Goal: Check status: Check status

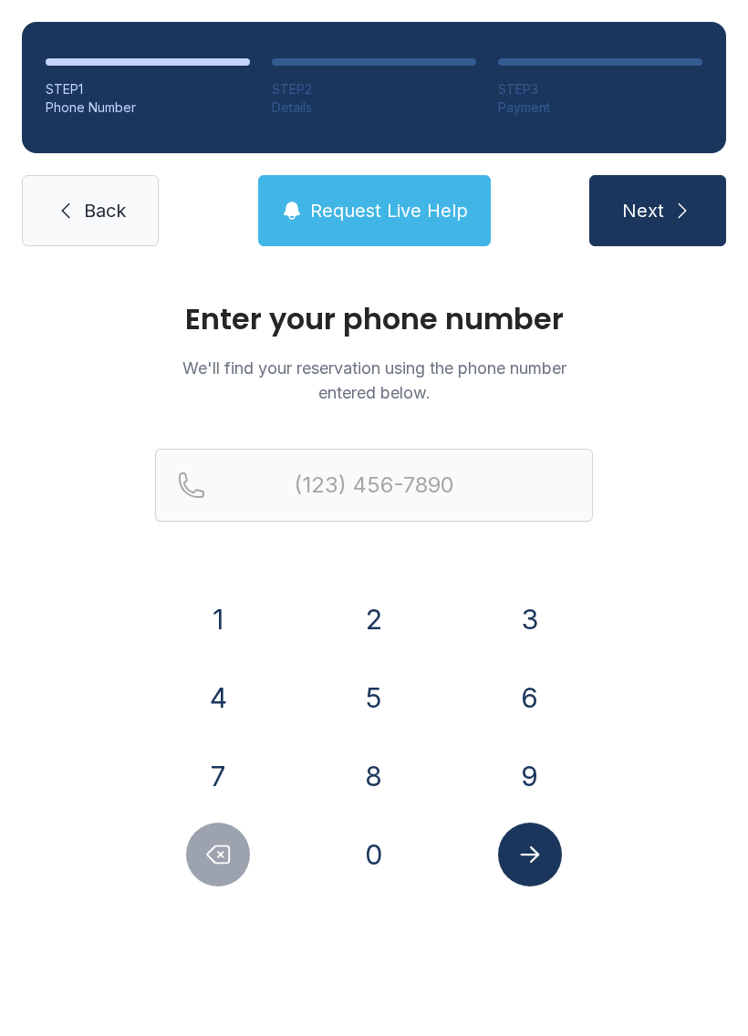
click at [364, 768] on button "8" at bounding box center [374, 776] width 64 height 64
click at [373, 845] on button "0" at bounding box center [374, 854] width 64 height 64
click at [379, 767] on button "8" at bounding box center [374, 776] width 64 height 64
click at [371, 613] on button "2" at bounding box center [374, 619] width 64 height 64
click at [515, 764] on button "9" at bounding box center [530, 776] width 64 height 64
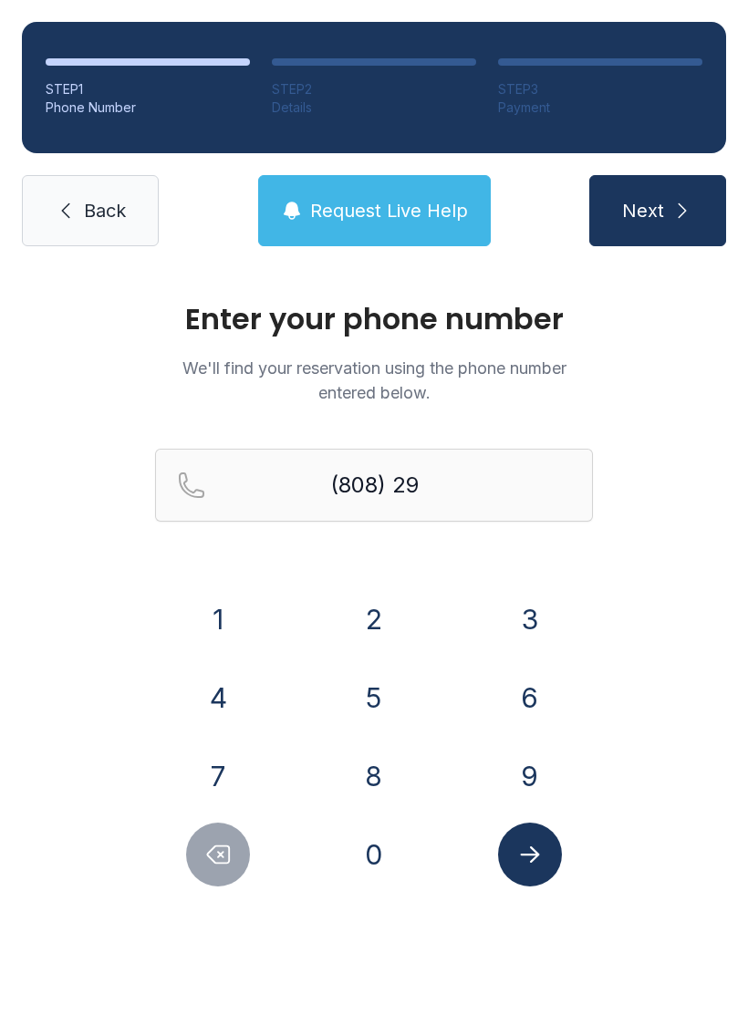
click at [366, 613] on button "2" at bounding box center [374, 619] width 64 height 64
click at [370, 624] on button "2" at bounding box center [374, 619] width 64 height 64
click at [215, 697] on button "4" at bounding box center [218, 697] width 64 height 64
click at [356, 632] on button "2" at bounding box center [374, 619] width 64 height 64
click at [368, 679] on button "5" at bounding box center [374, 697] width 64 height 64
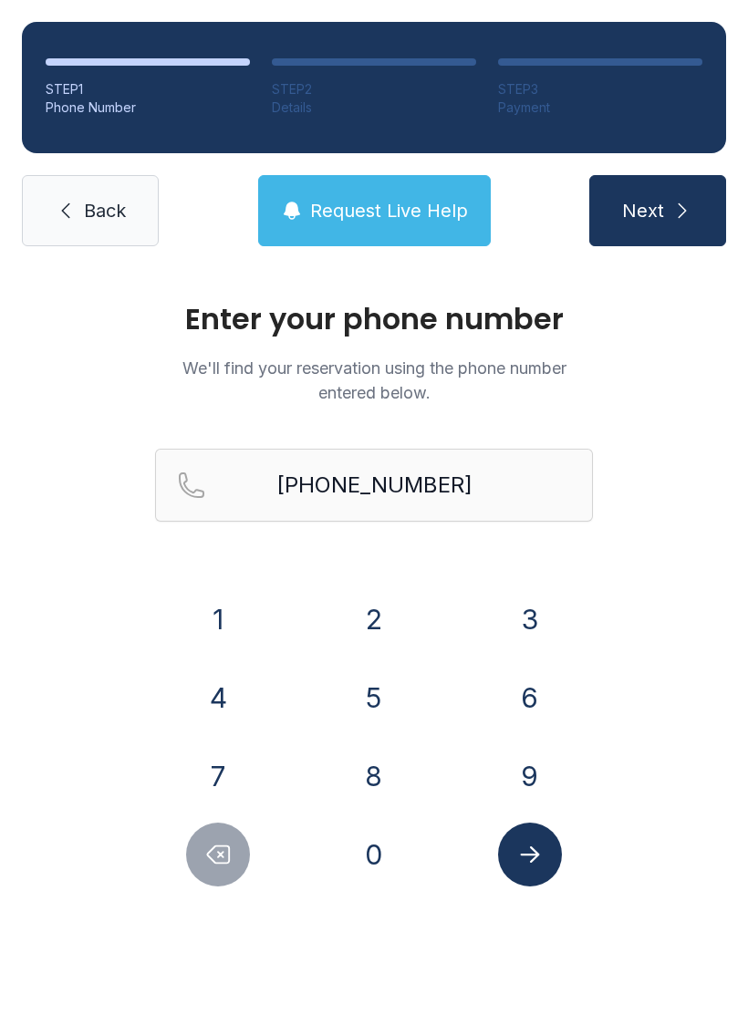
click at [541, 837] on button "Submit lookup form" at bounding box center [530, 854] width 64 height 64
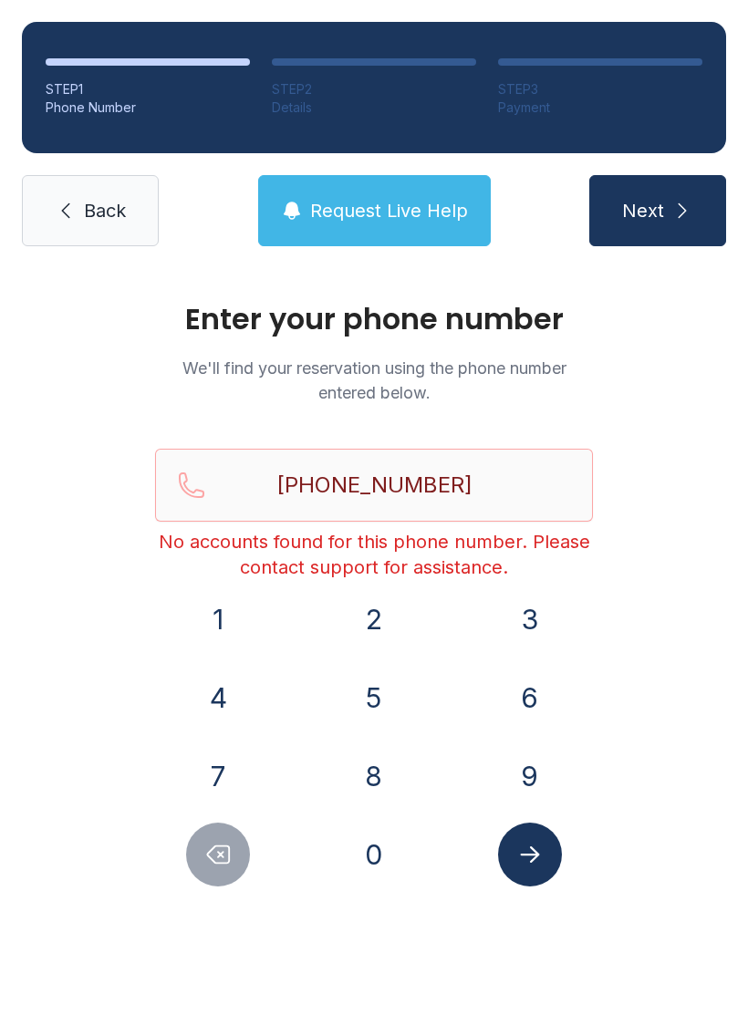
click at [513, 870] on button "Submit lookup form" at bounding box center [530, 854] width 64 height 64
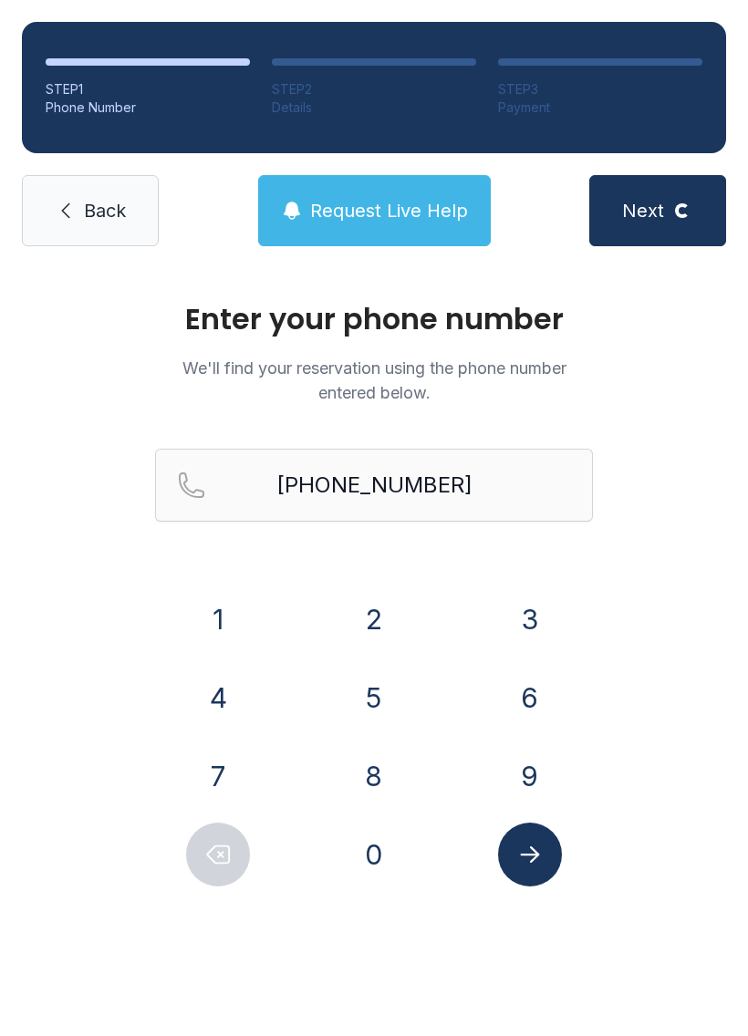
click at [511, 862] on button "Submit lookup form" at bounding box center [530, 854] width 64 height 64
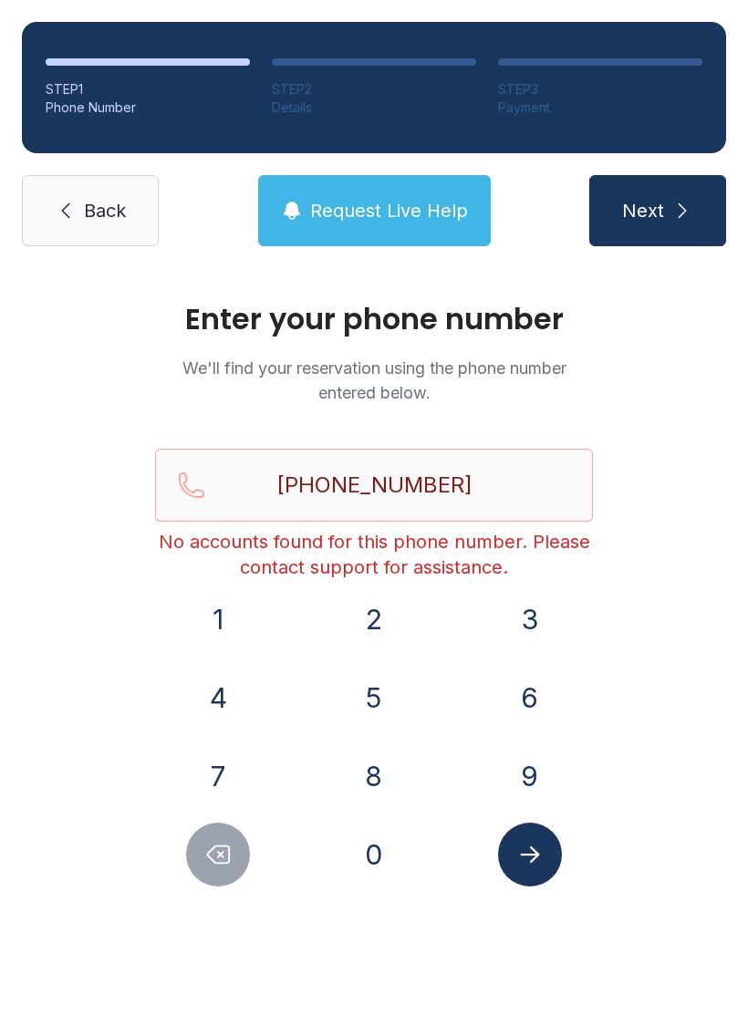
click at [362, 210] on span "Request Live Help" at bounding box center [389, 211] width 158 height 26
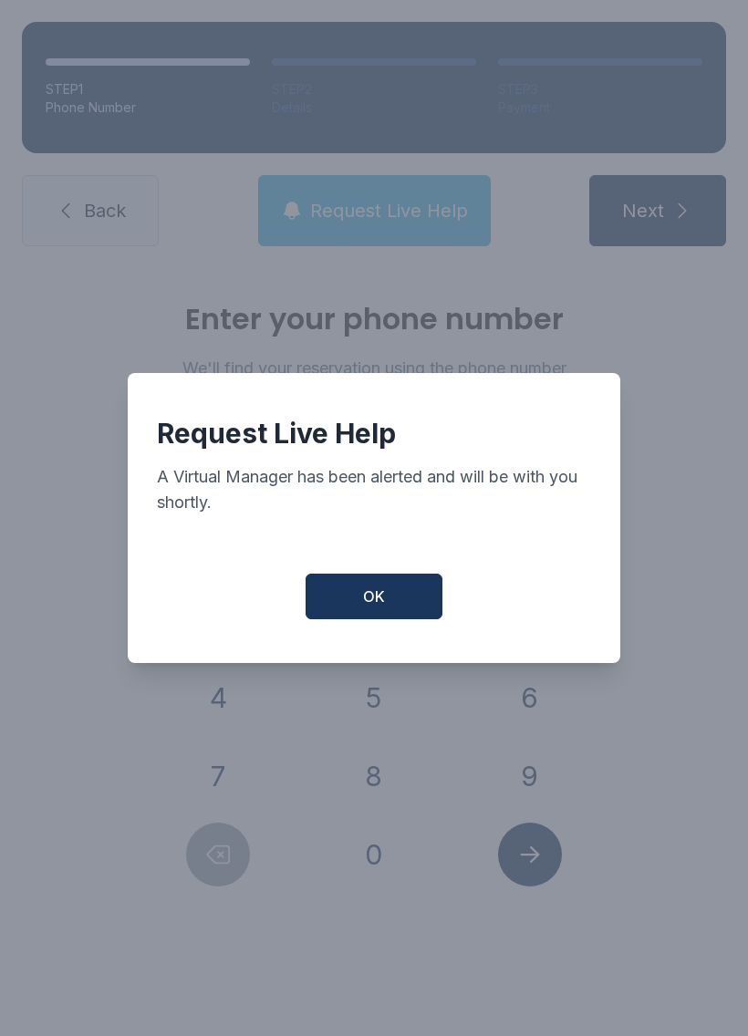
click at [345, 619] on button "OK" at bounding box center [373, 596] width 137 height 46
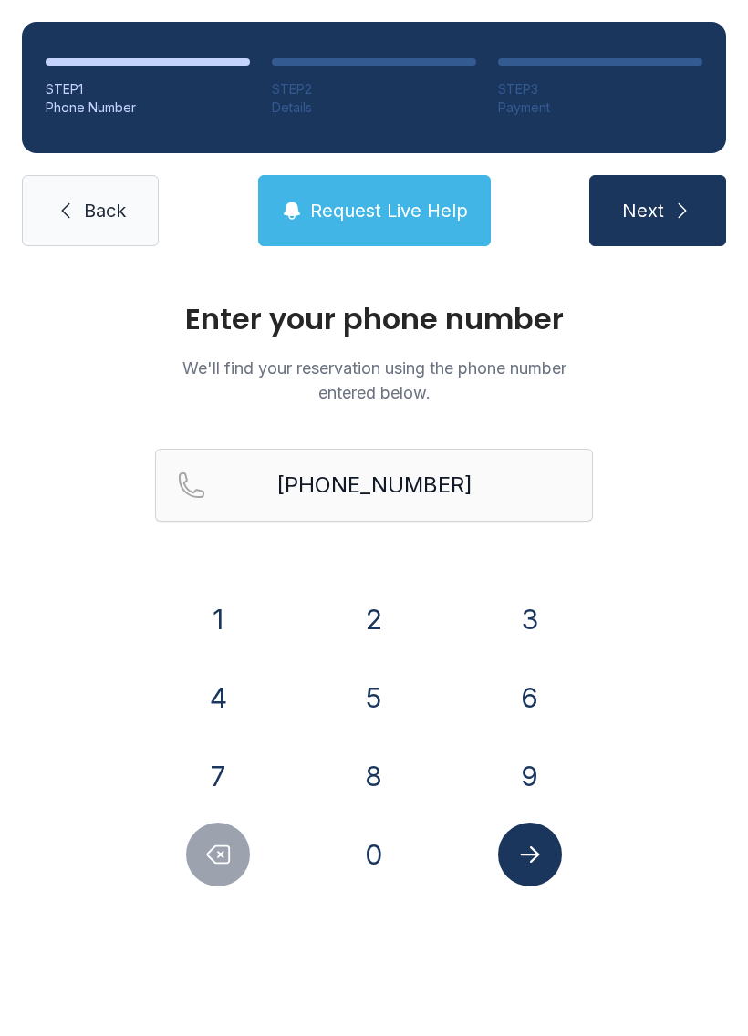
click at [531, 840] on button "Submit lookup form" at bounding box center [530, 854] width 64 height 64
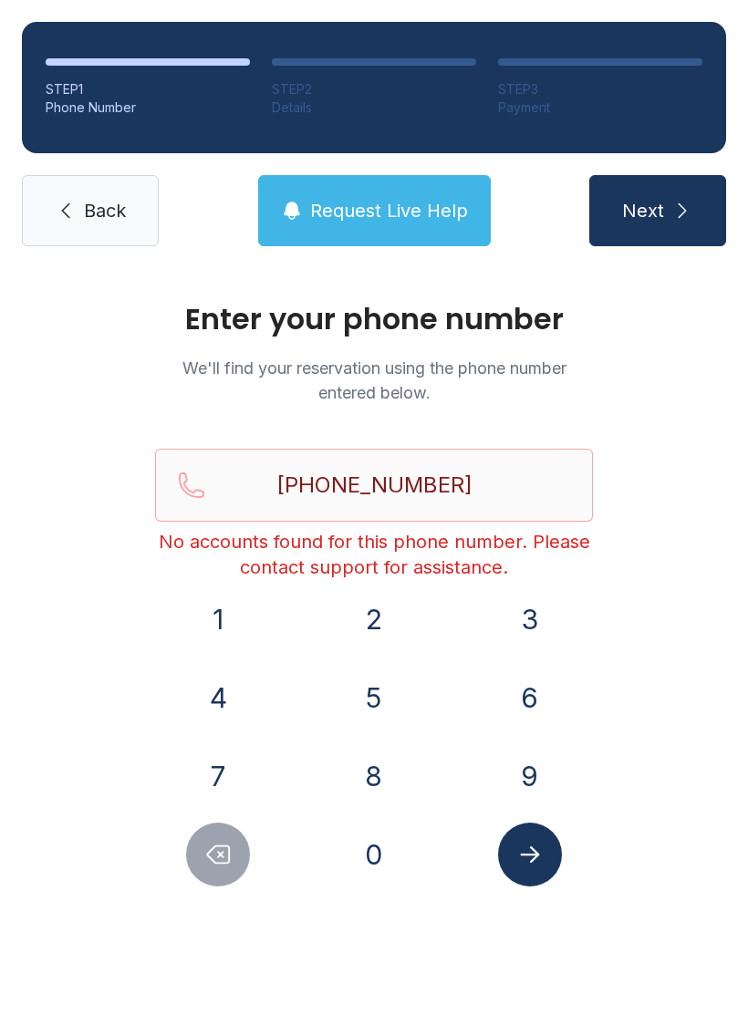
click at [217, 849] on icon "Delete number" at bounding box center [217, 854] width 27 height 27
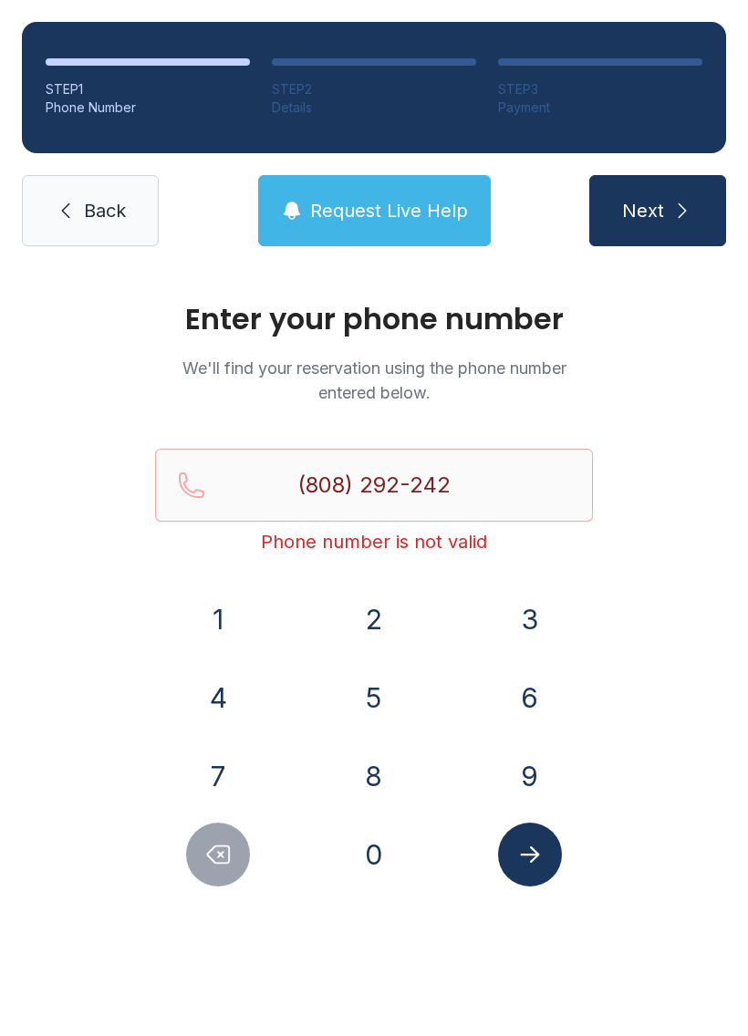
click at [217, 850] on icon "Delete number" at bounding box center [217, 854] width 27 height 27
click at [217, 849] on icon "Delete number" at bounding box center [217, 854] width 27 height 27
click at [216, 840] on button "Delete number" at bounding box center [218, 854] width 64 height 64
click at [216, 839] on button "Delete number" at bounding box center [218, 854] width 64 height 64
click at [218, 848] on icon "Delete number" at bounding box center [217, 854] width 27 height 27
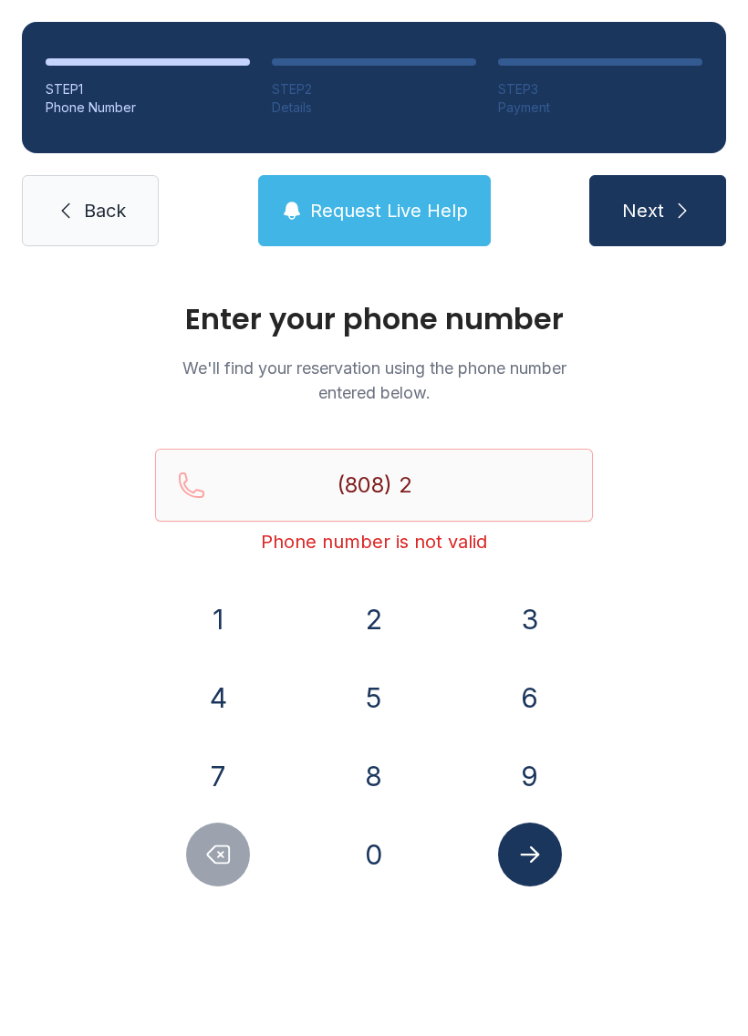
click at [217, 848] on icon "Delete number" at bounding box center [217, 854] width 27 height 27
click at [212, 846] on icon "Delete number" at bounding box center [217, 854] width 27 height 27
click at [222, 841] on icon "Delete number" at bounding box center [217, 854] width 27 height 27
type input "(8"
click at [222, 841] on icon "Delete number" at bounding box center [217, 854] width 27 height 27
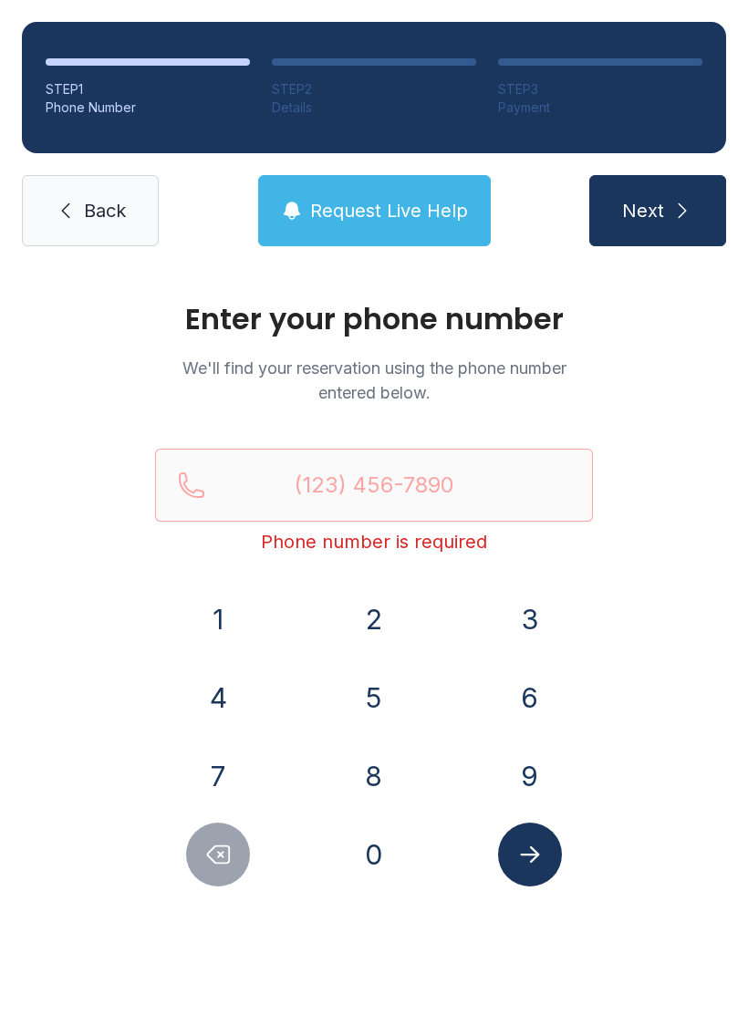
click at [228, 824] on button "Delete number" at bounding box center [218, 854] width 64 height 64
click at [356, 772] on button "8" at bounding box center [374, 776] width 64 height 64
click at [372, 836] on button "0" at bounding box center [374, 854] width 64 height 64
click at [391, 772] on button "8" at bounding box center [374, 776] width 64 height 64
click at [378, 627] on button "2" at bounding box center [374, 619] width 64 height 64
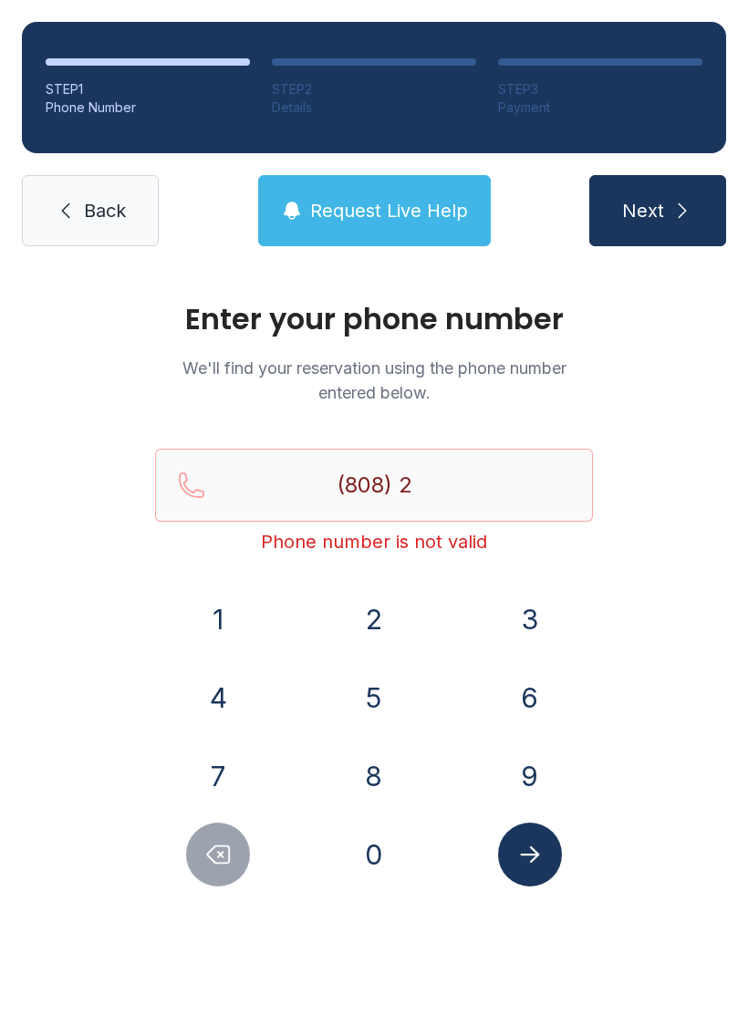
click at [517, 754] on button "9" at bounding box center [530, 776] width 64 height 64
click at [389, 615] on button "2" at bounding box center [374, 619] width 64 height 64
click at [397, 633] on button "2" at bounding box center [374, 619] width 64 height 64
click at [214, 708] on button "4" at bounding box center [218, 697] width 64 height 64
click at [366, 625] on button "2" at bounding box center [374, 619] width 64 height 64
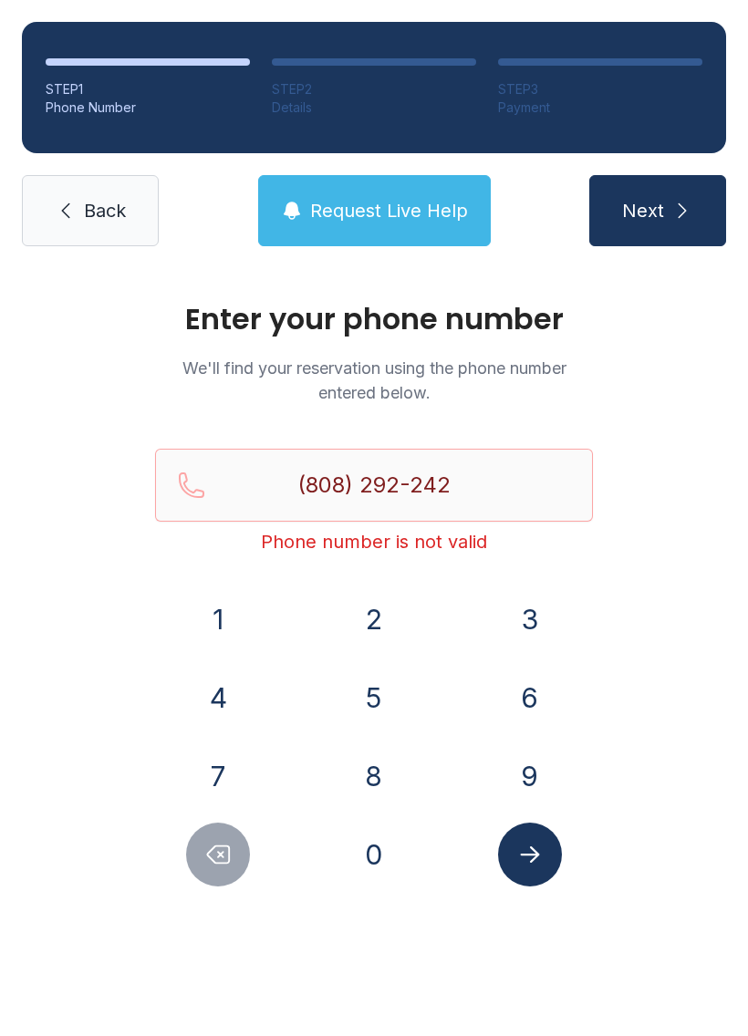
click at [363, 707] on button "5" at bounding box center [374, 697] width 64 height 64
type input "[PHONE_NUMBER]"
click at [537, 834] on button "Submit lookup form" at bounding box center [530, 854] width 64 height 64
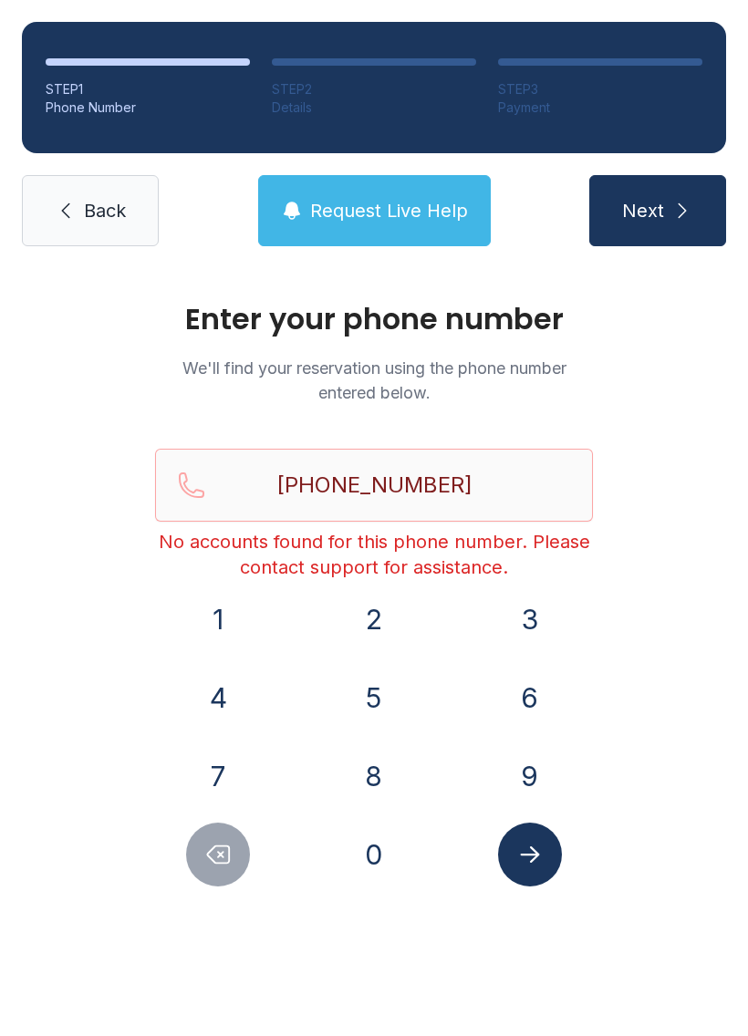
click at [541, 854] on icon "Submit lookup form" at bounding box center [529, 854] width 27 height 27
click at [528, 807] on button "9" at bounding box center [530, 776] width 64 height 64
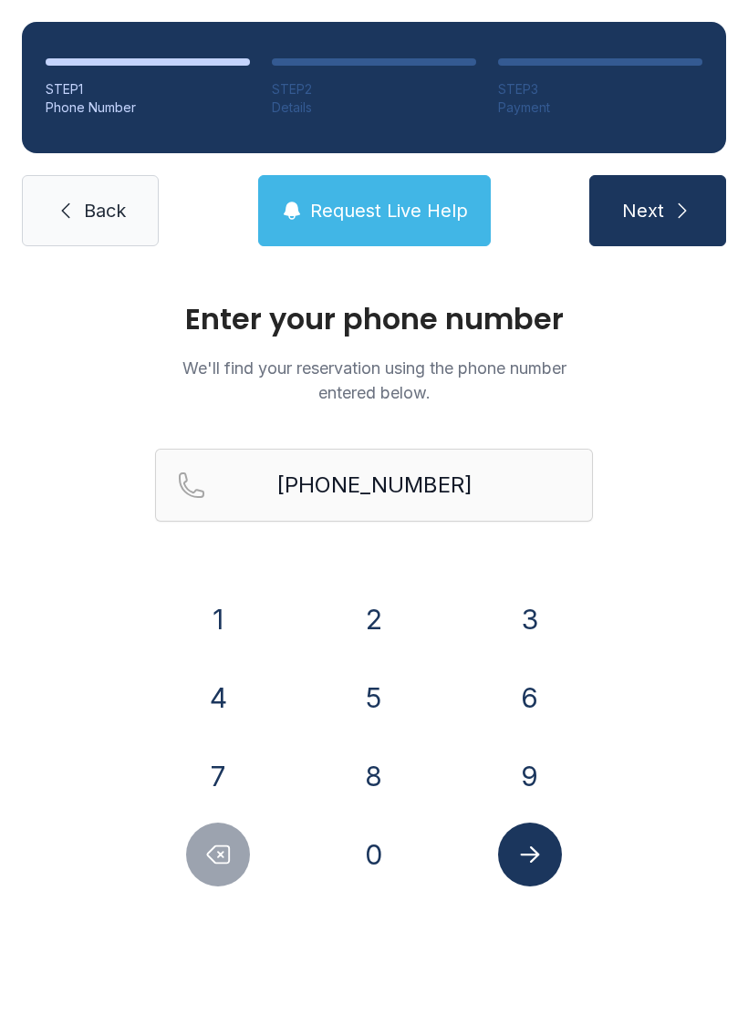
click at [535, 838] on button "Submit lookup form" at bounding box center [530, 854] width 64 height 64
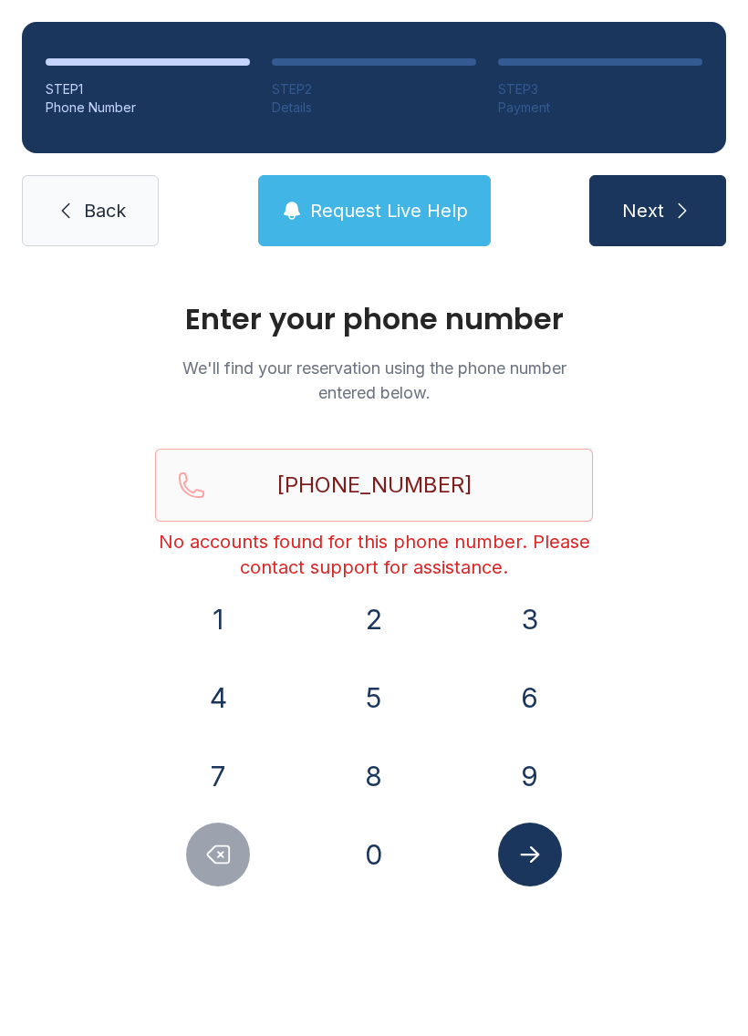
click at [382, 199] on span "Request Live Help" at bounding box center [389, 211] width 158 height 26
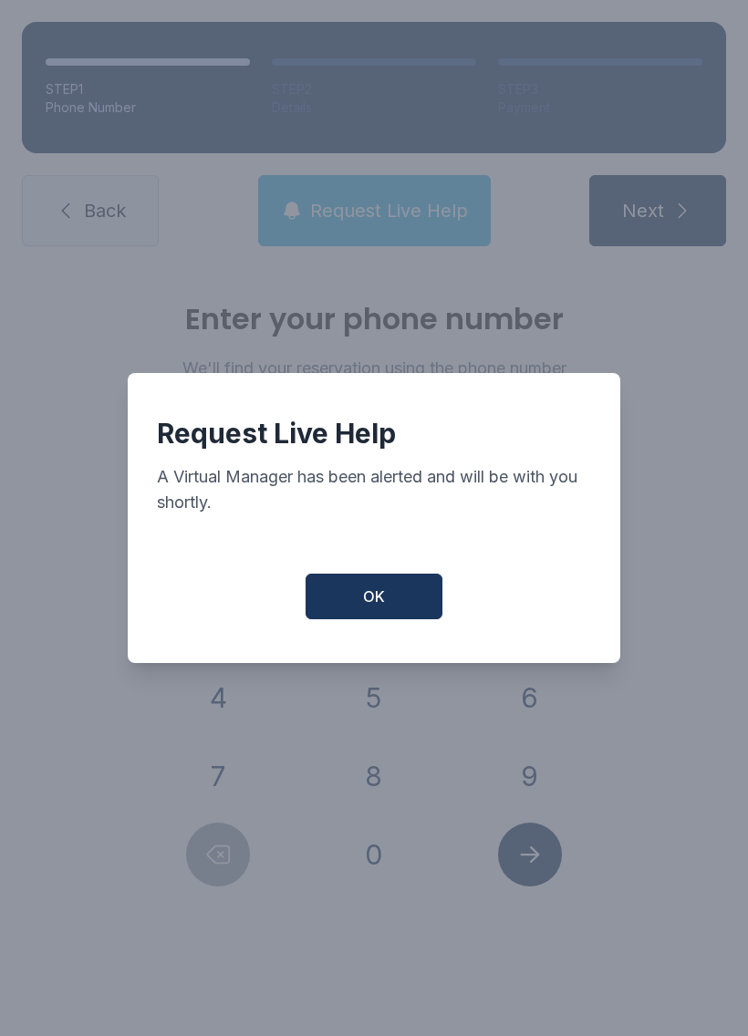
click at [366, 607] on span "OK" at bounding box center [374, 596] width 22 height 22
